Goal: Task Accomplishment & Management: Manage account settings

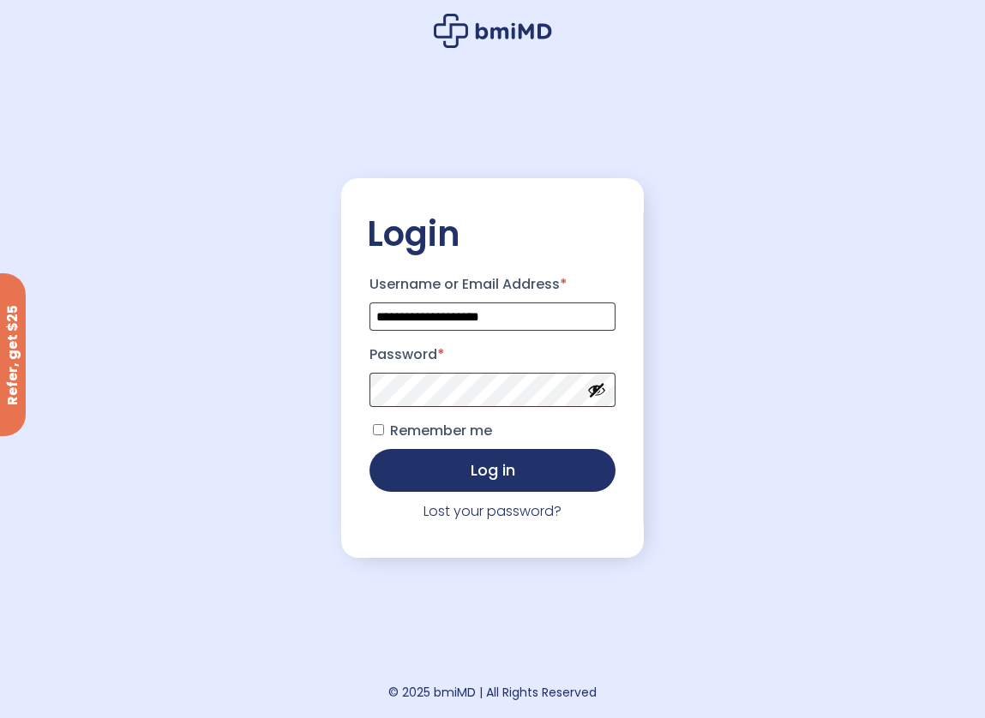
click at [599, 393] on button "Show password" at bounding box center [596, 390] width 19 height 19
click at [501, 475] on button "Log in" at bounding box center [492, 468] width 247 height 43
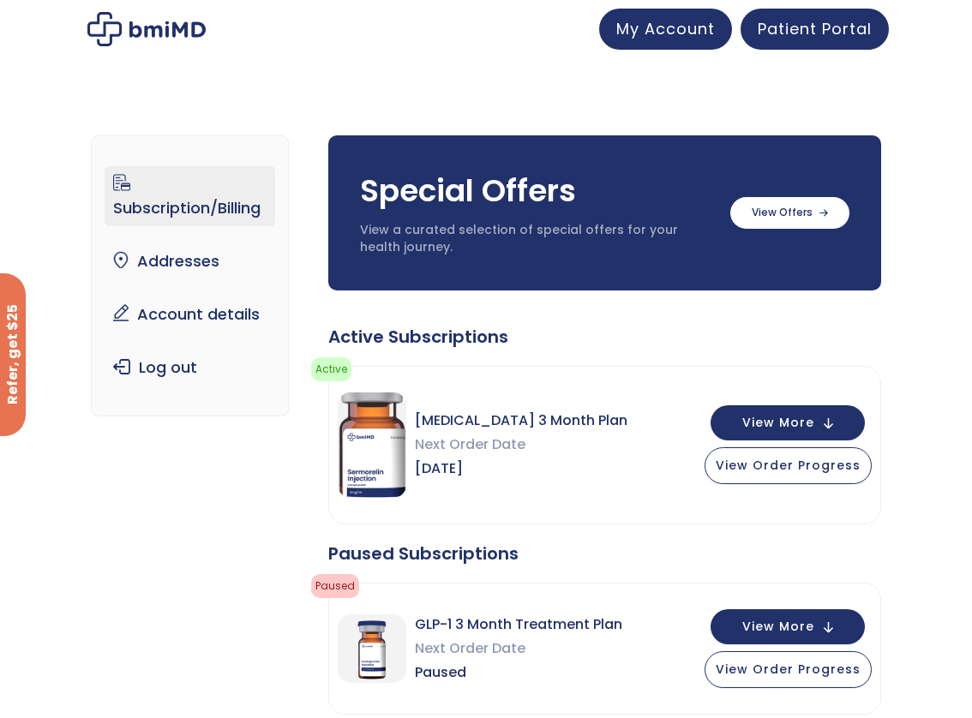
click at [202, 211] on link "Subscription/Billing" at bounding box center [190, 196] width 170 height 60
click at [794, 25] on span "Patient Portal" at bounding box center [815, 25] width 114 height 21
click at [784, 215] on label at bounding box center [789, 211] width 119 height 32
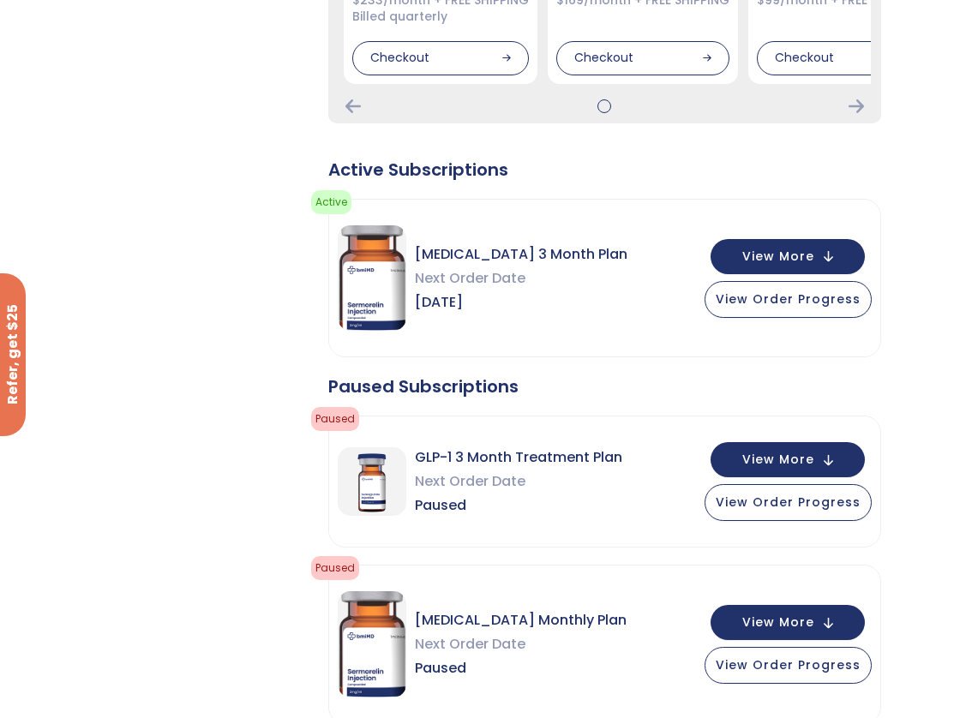
scroll to position [686, 0]
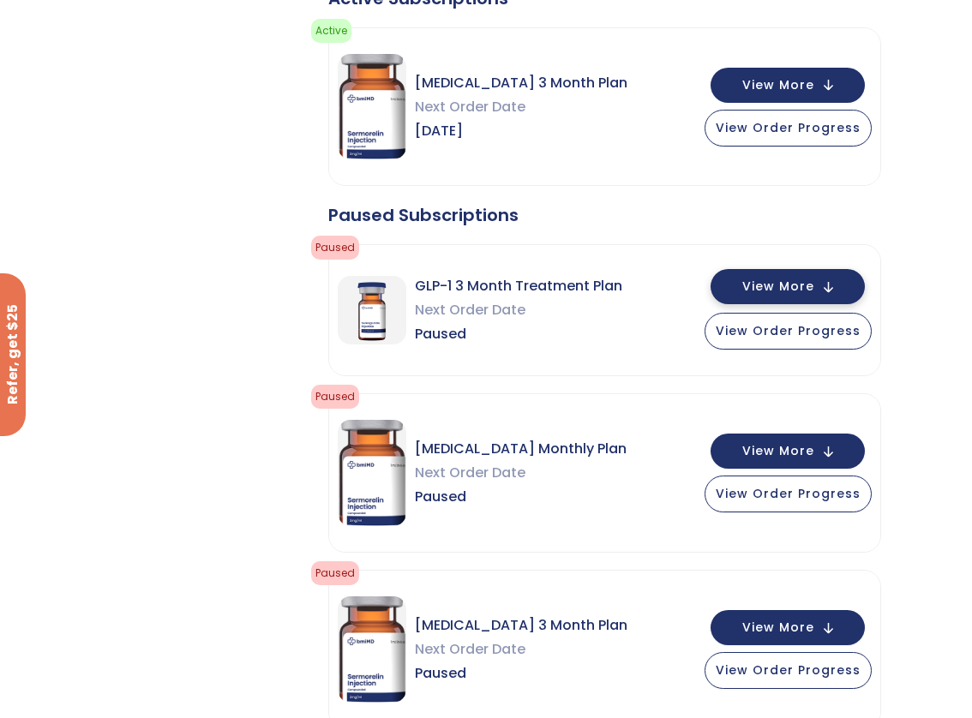
click at [819, 291] on button "View More" at bounding box center [788, 286] width 154 height 35
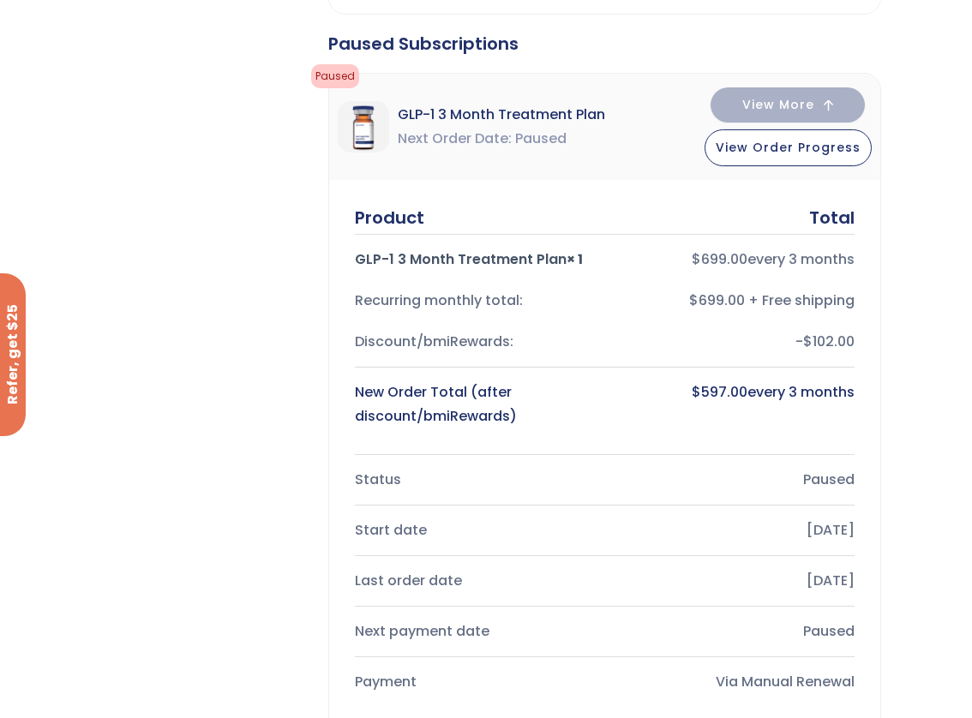
scroll to position [1029, 0]
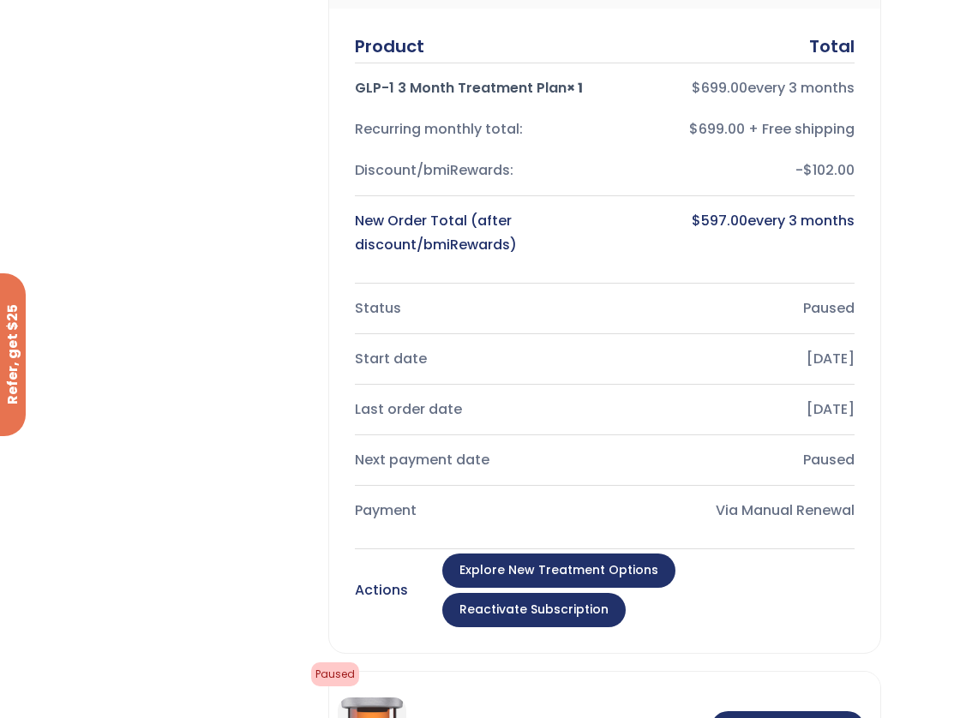
click at [626, 593] on link "Reactivate Subscription" at bounding box center [533, 610] width 183 height 34
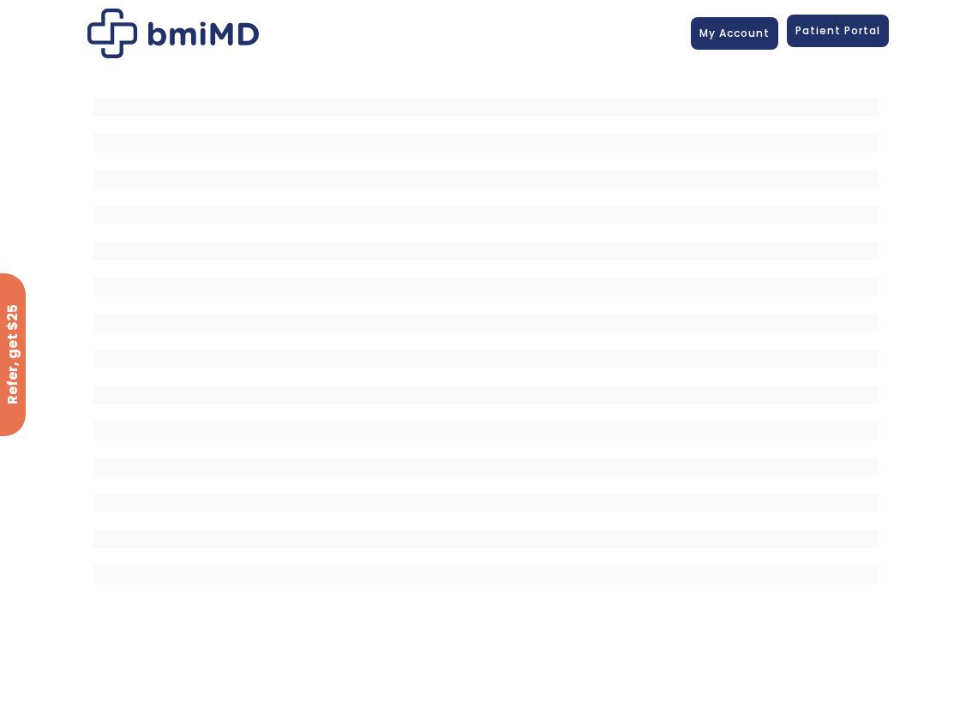
click at [836, 31] on span "Patient Portal" at bounding box center [837, 30] width 85 height 15
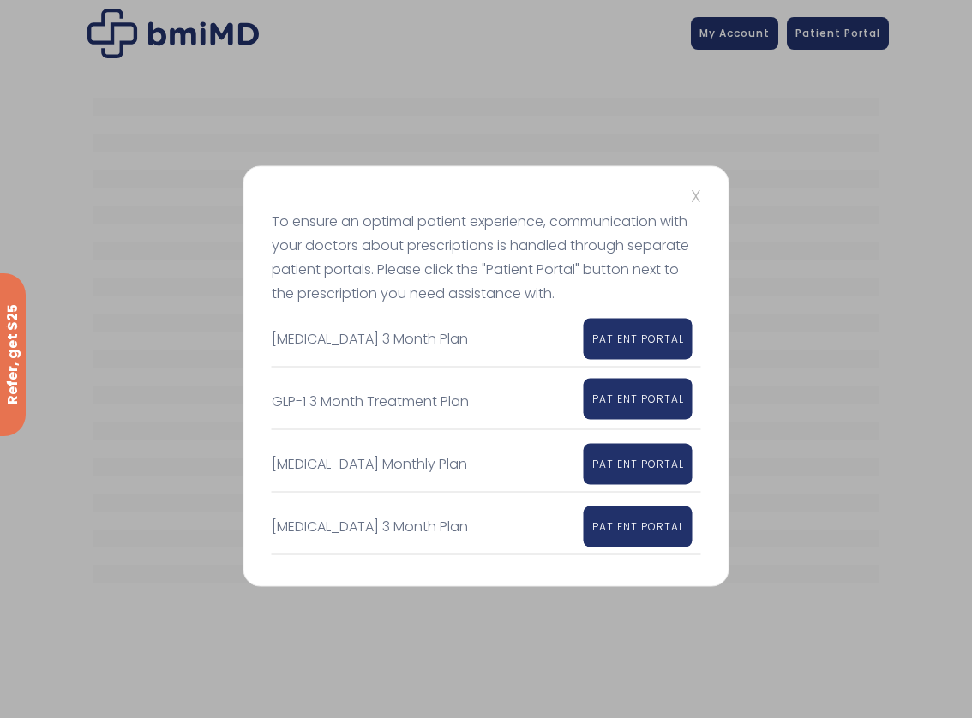
click at [634, 404] on span "PATIENT PORTAL" at bounding box center [638, 399] width 92 height 15
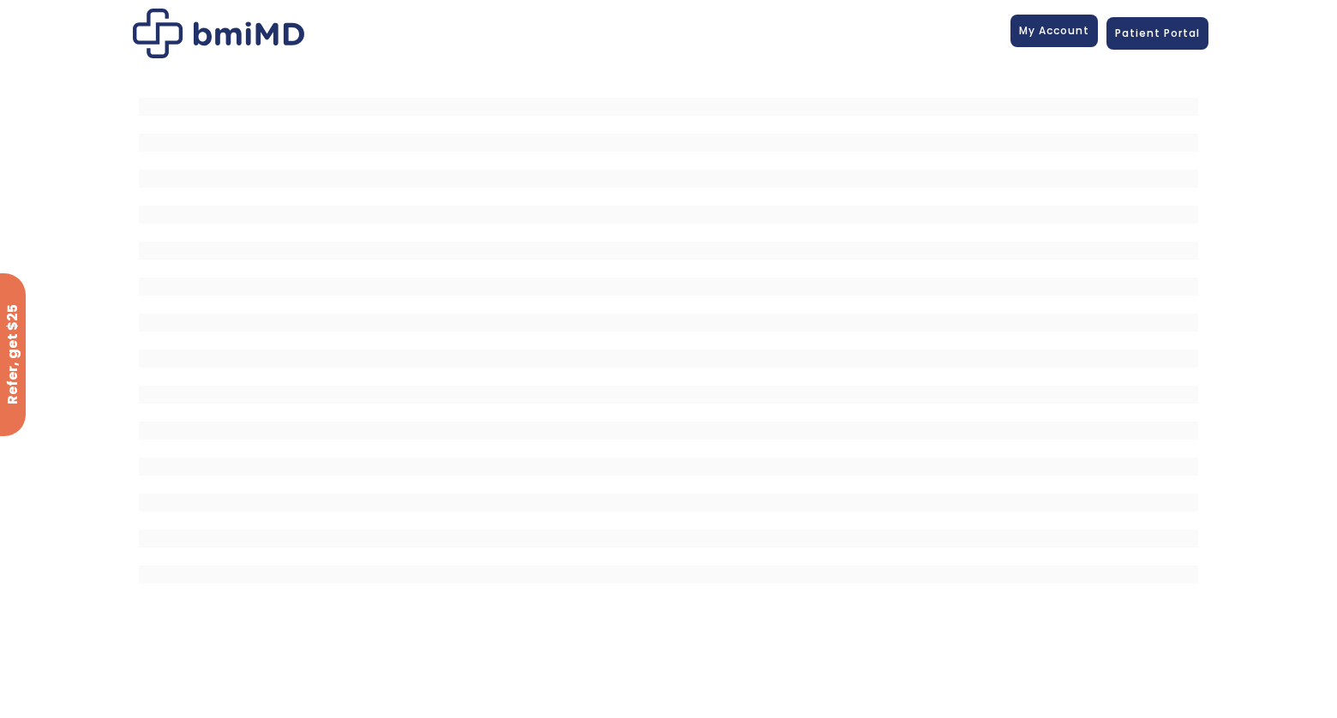
click at [971, 37] on span "My Account" at bounding box center [1054, 30] width 70 height 15
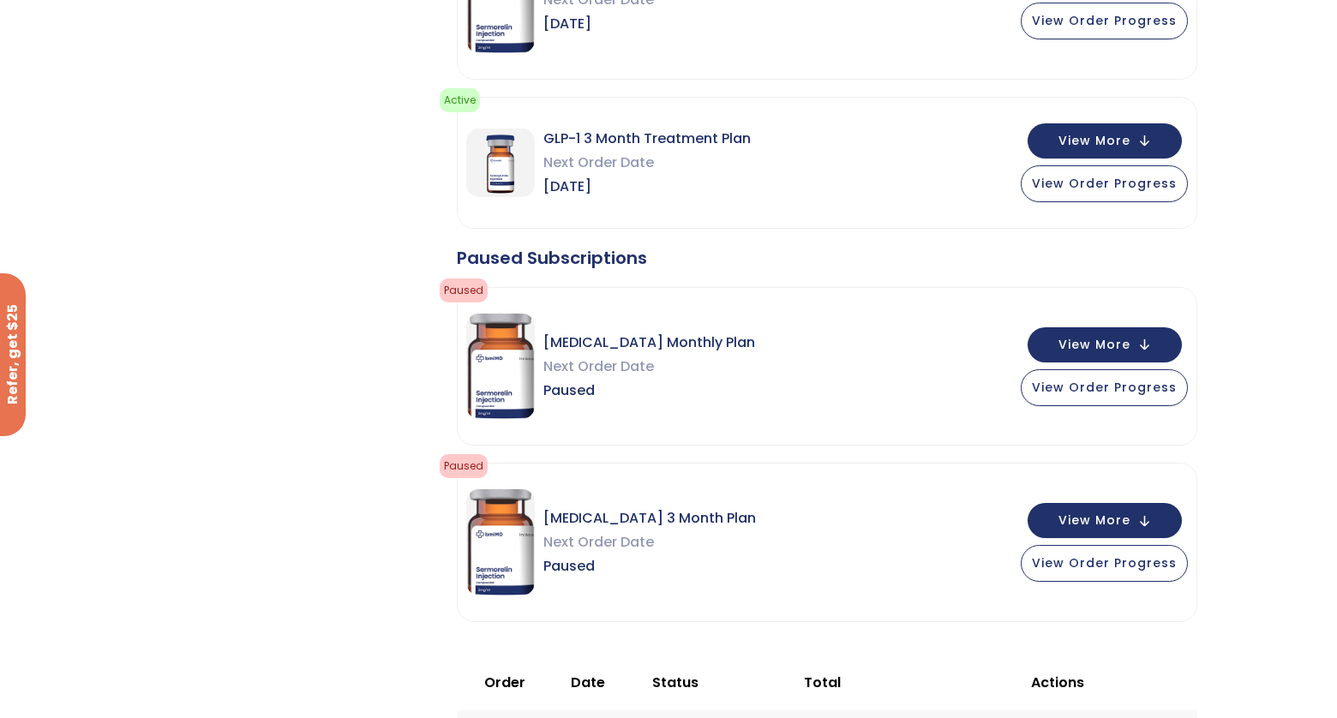
scroll to position [257, 0]
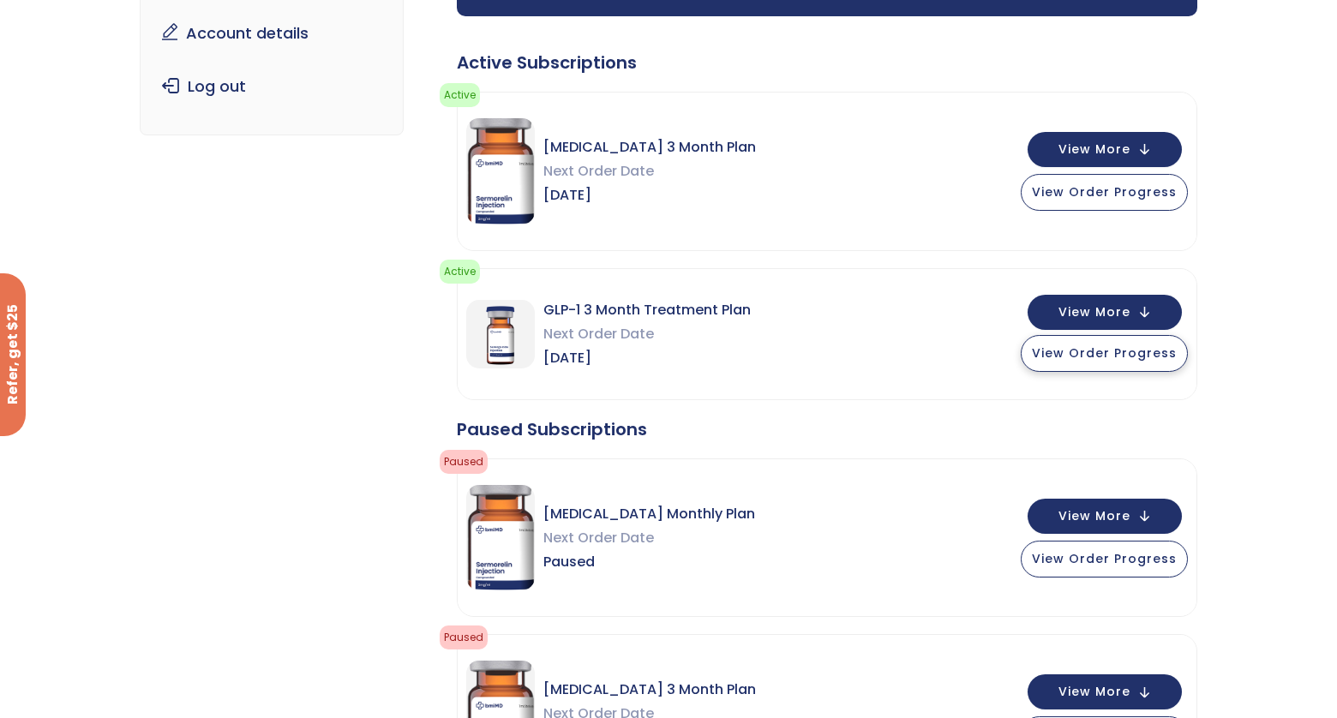
click at [1075, 355] on span "View Order Progress" at bounding box center [1104, 353] width 145 height 17
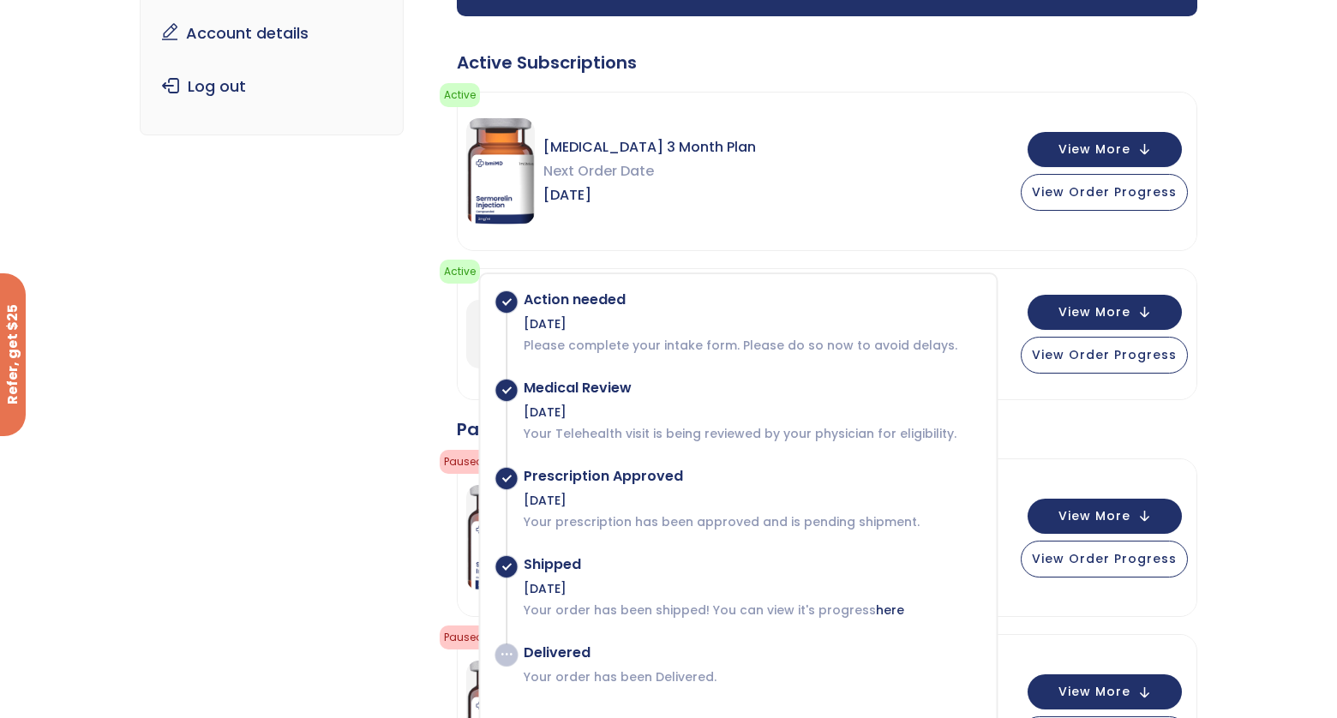
click at [509, 310] on span at bounding box center [506, 301] width 21 height 21
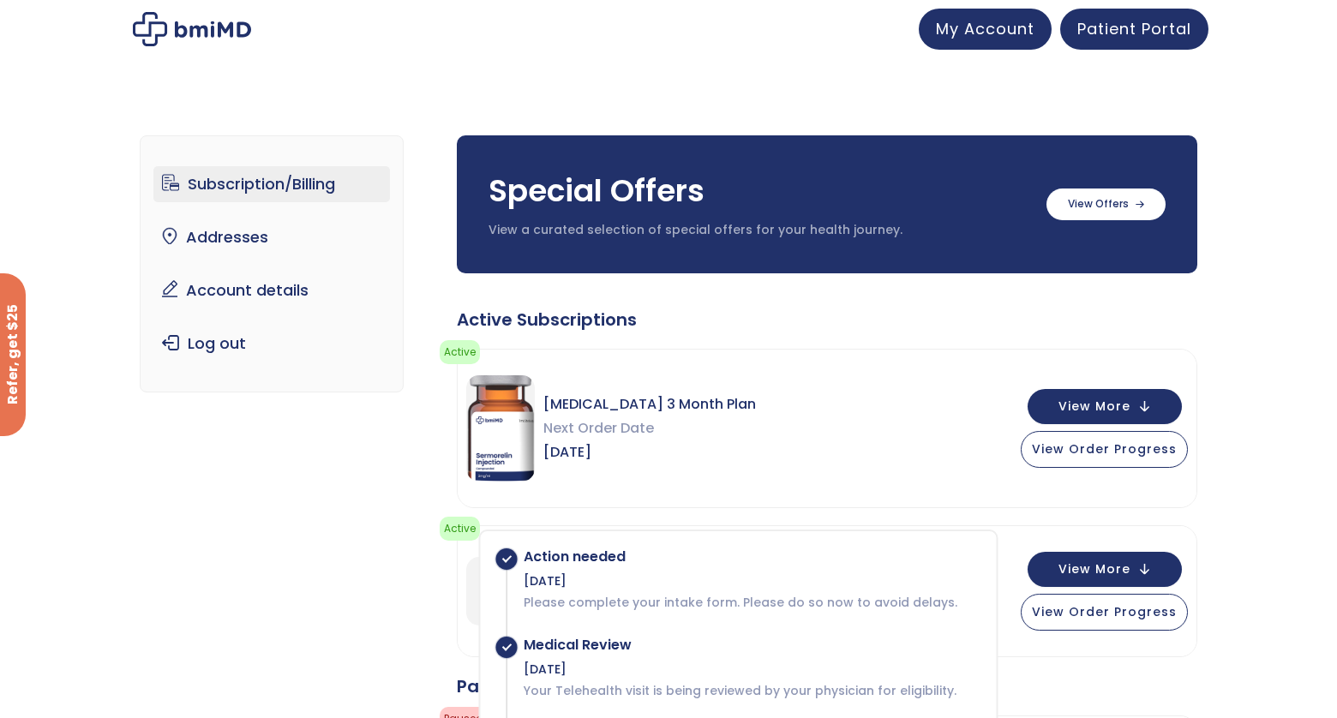
scroll to position [86, 0]
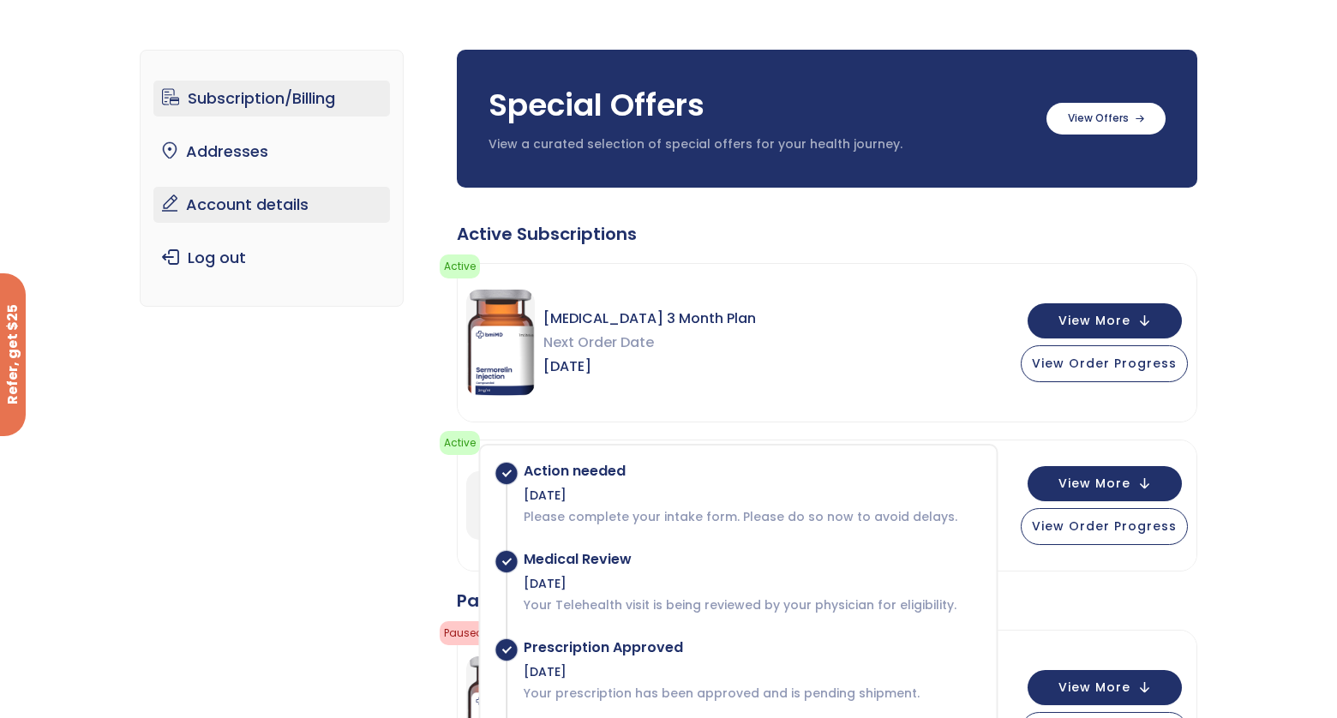
click at [208, 203] on link "Account details" at bounding box center [271, 205] width 237 height 36
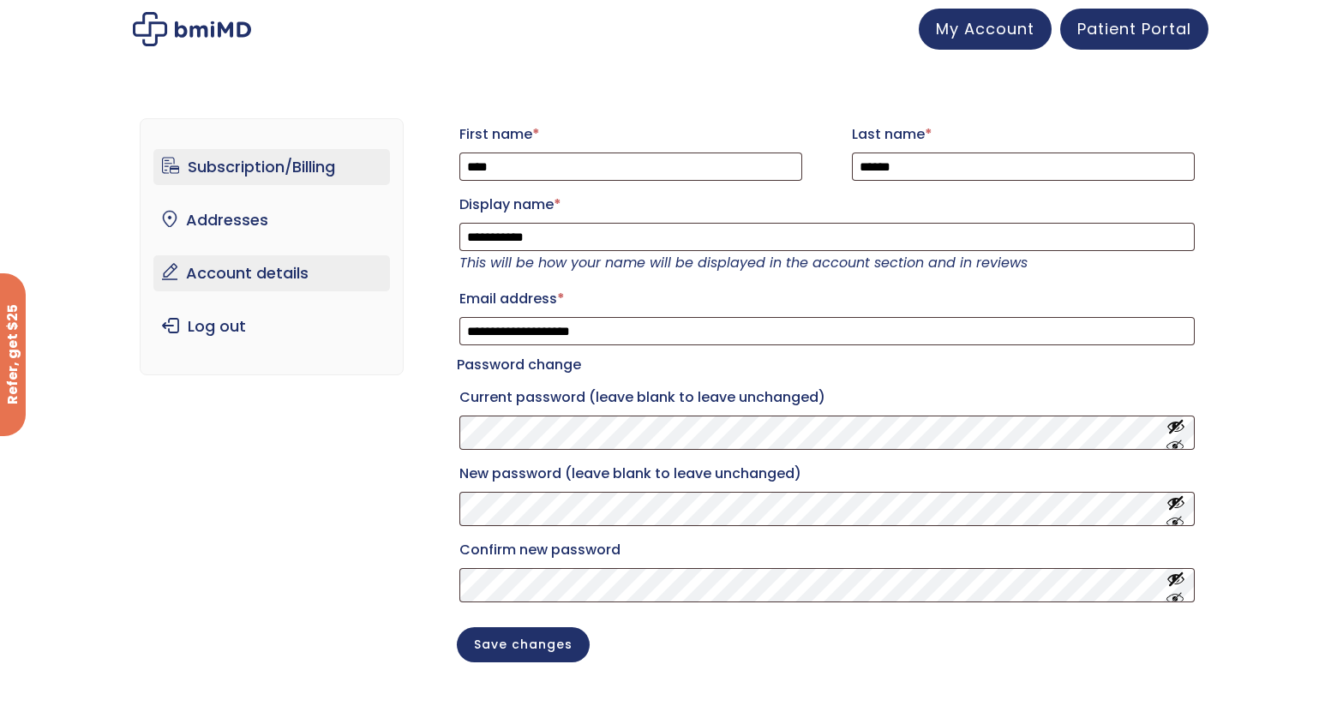
click at [210, 173] on link "Subscription/Billing" at bounding box center [271, 167] width 237 height 36
click at [212, 173] on link "Subscription/Billing" at bounding box center [271, 167] width 237 height 36
click at [213, 174] on link "Subscription/Billing" at bounding box center [271, 167] width 237 height 36
click at [213, 173] on link "Subscription/Billing" at bounding box center [271, 167] width 237 height 36
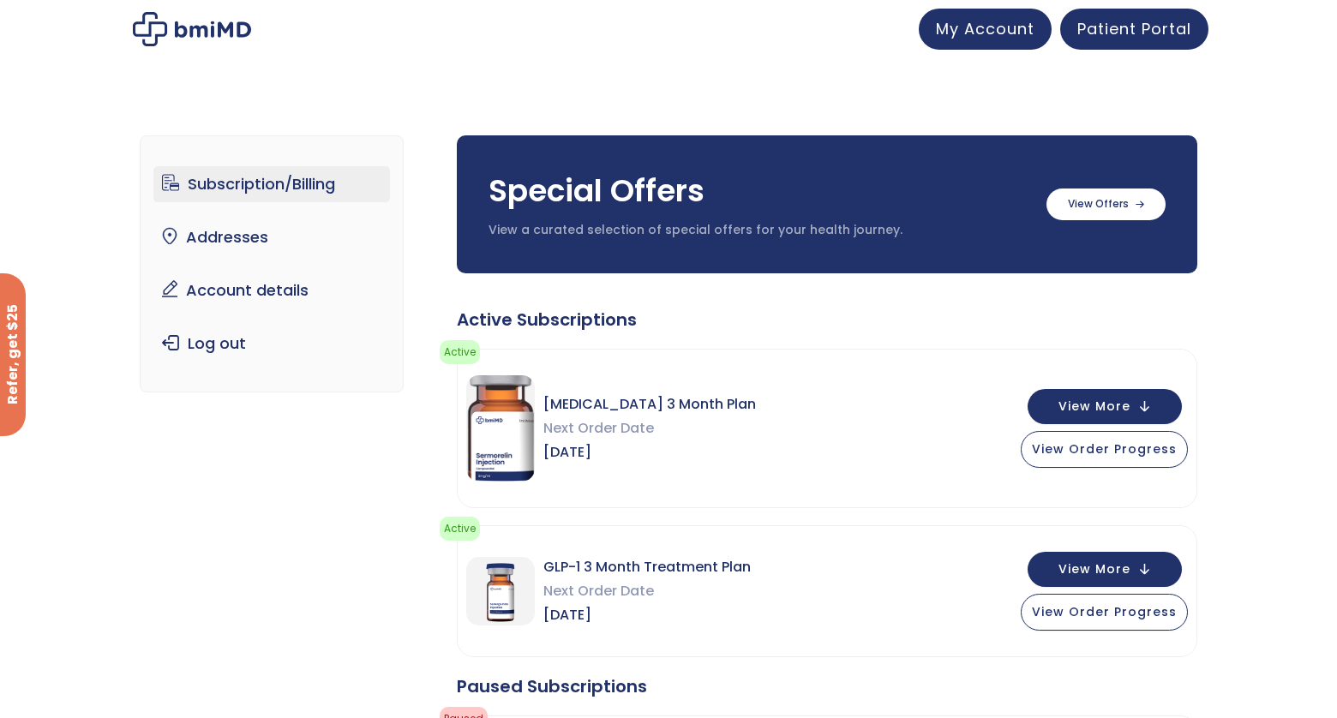
scroll to position [171, 0]
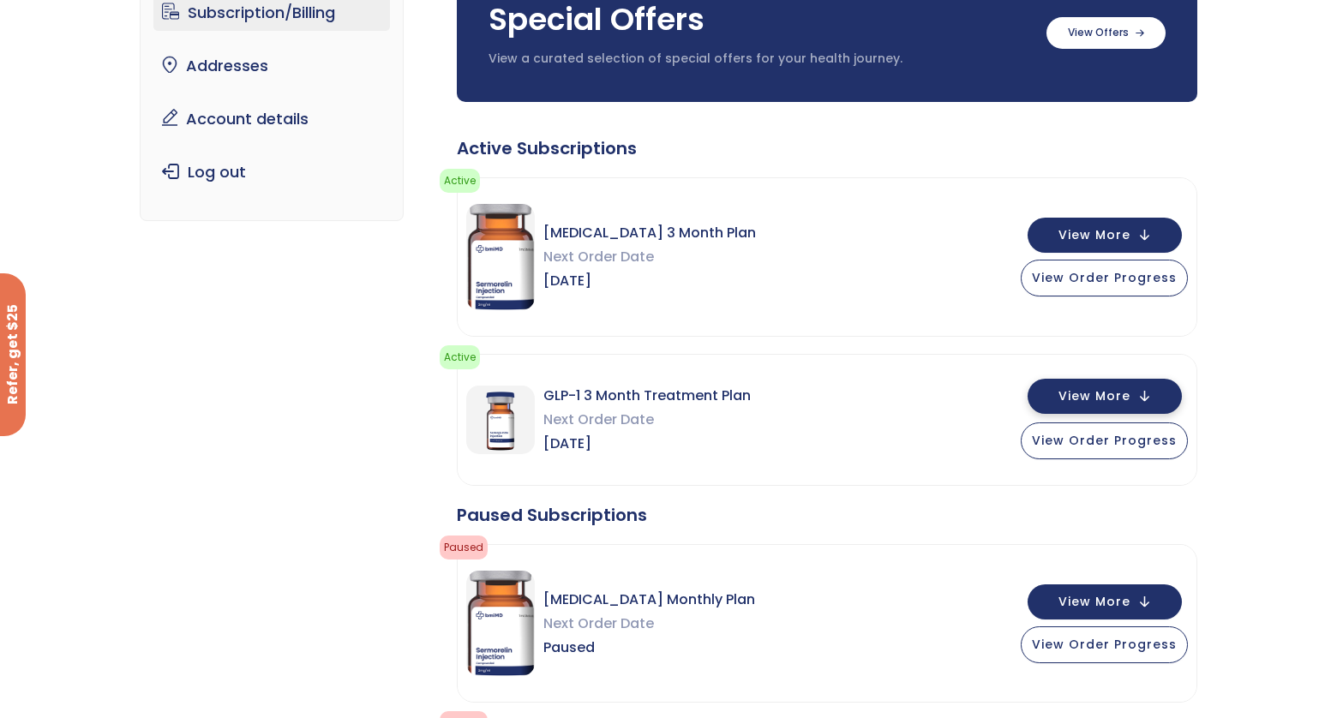
click at [1112, 402] on span "View More" at bounding box center [1095, 396] width 72 height 11
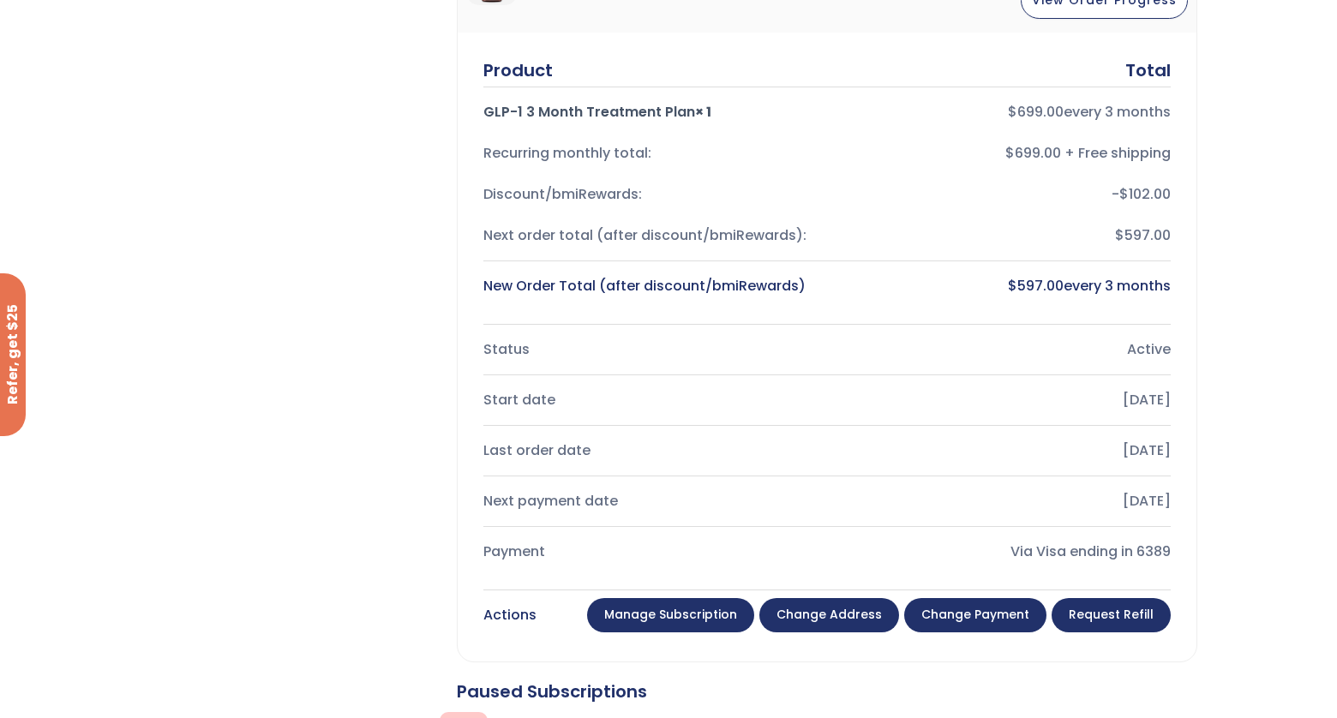
scroll to position [771, 0]
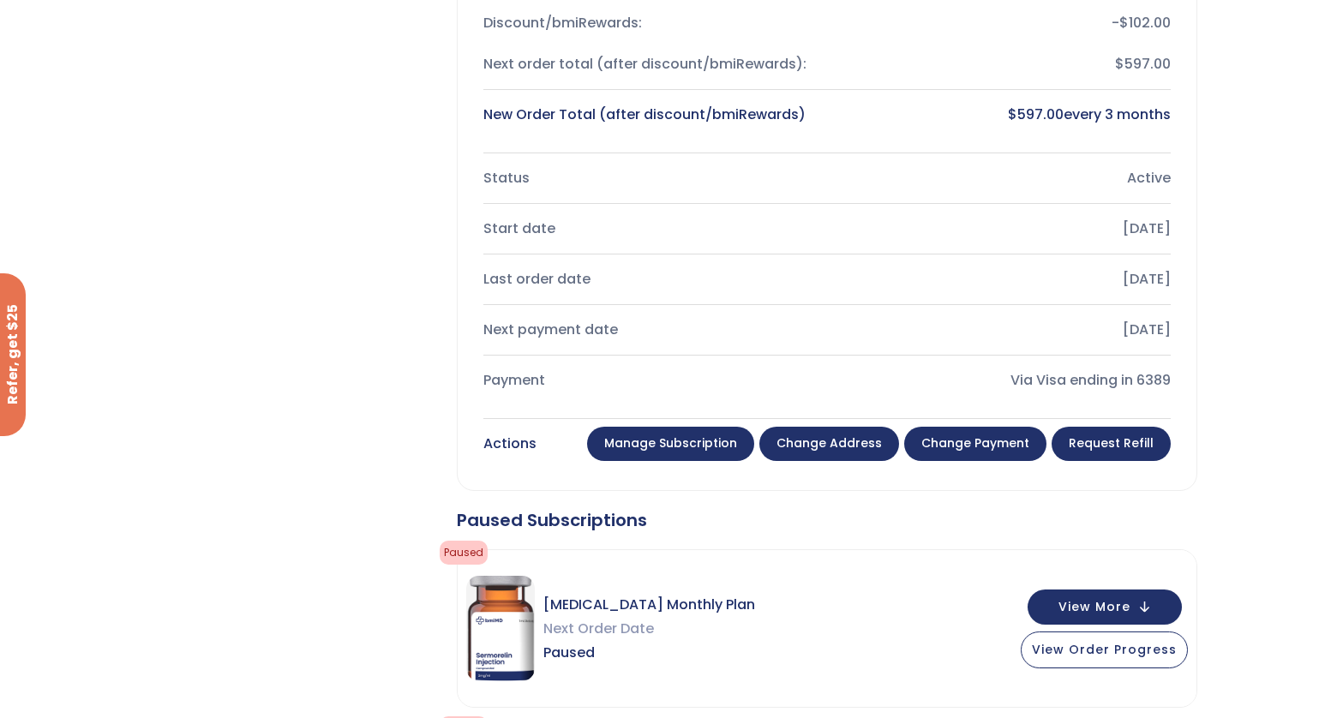
click at [704, 453] on link "Manage Subscription" at bounding box center [670, 444] width 167 height 34
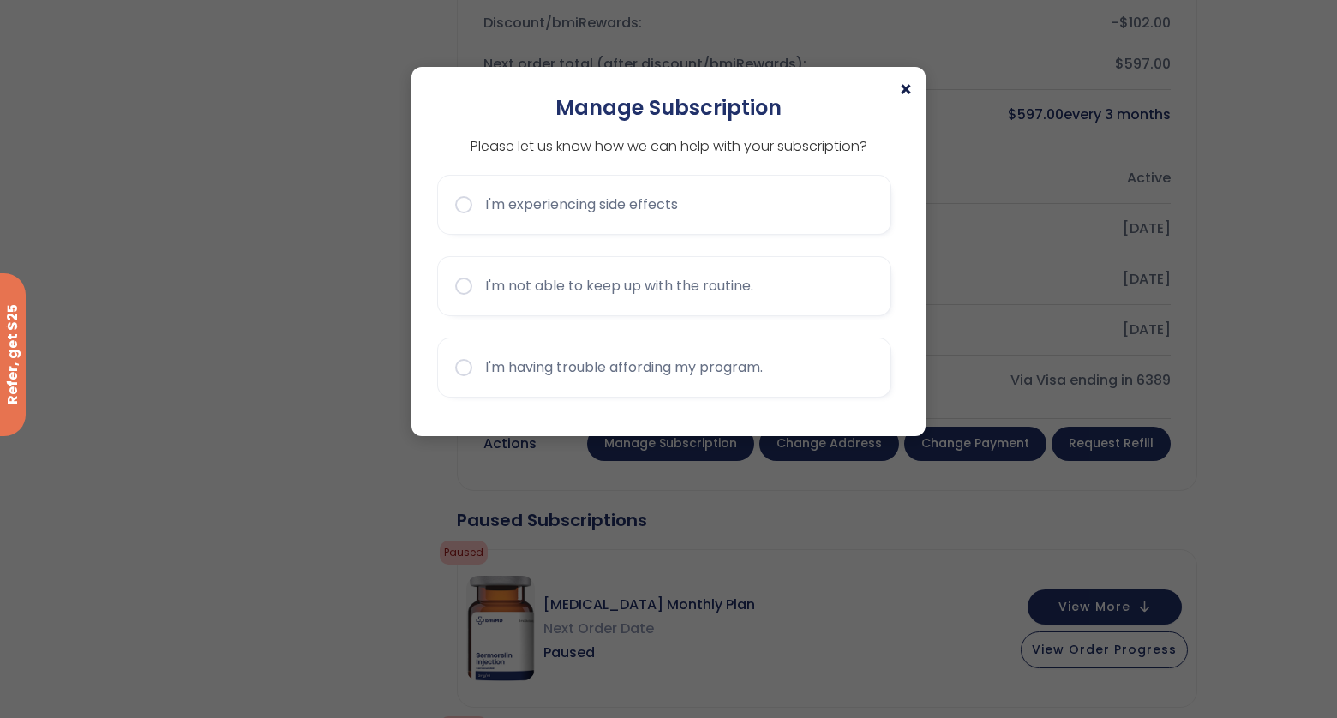
click at [908, 93] on span "×" at bounding box center [906, 90] width 14 height 21
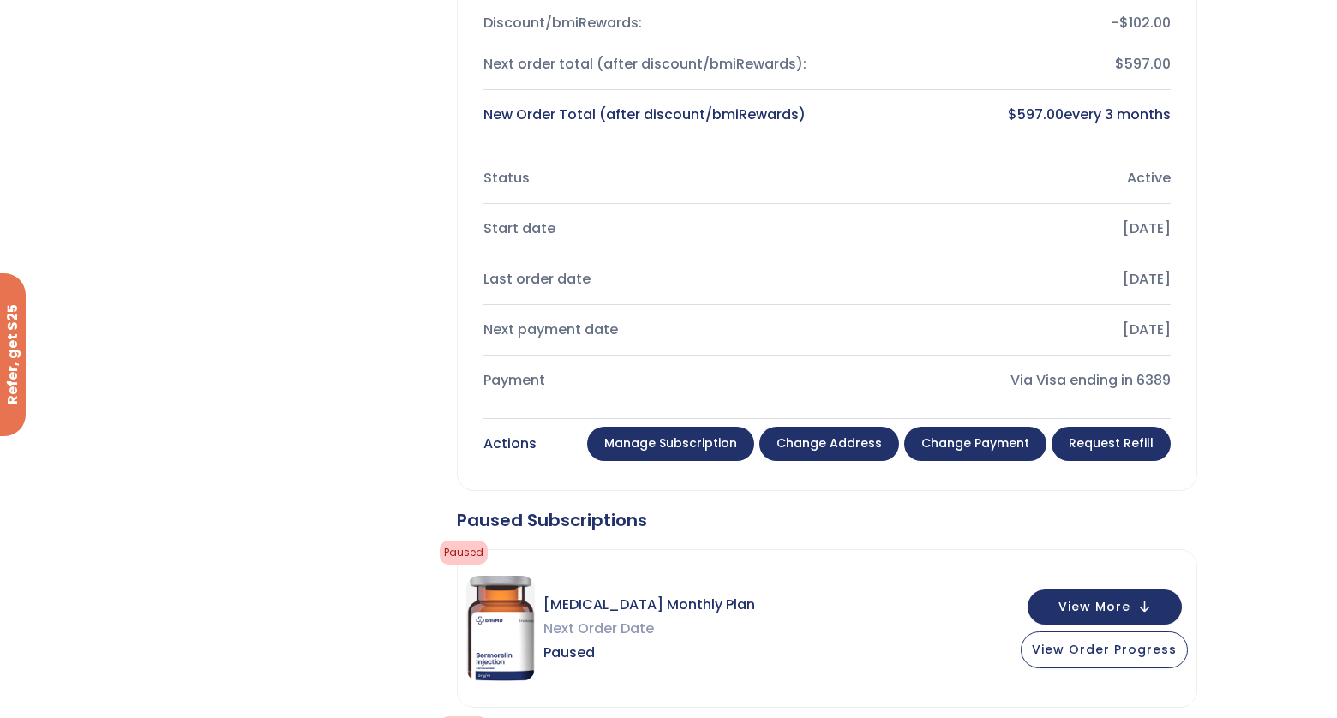
scroll to position [857, 0]
